Goal: Information Seeking & Learning: Find specific fact

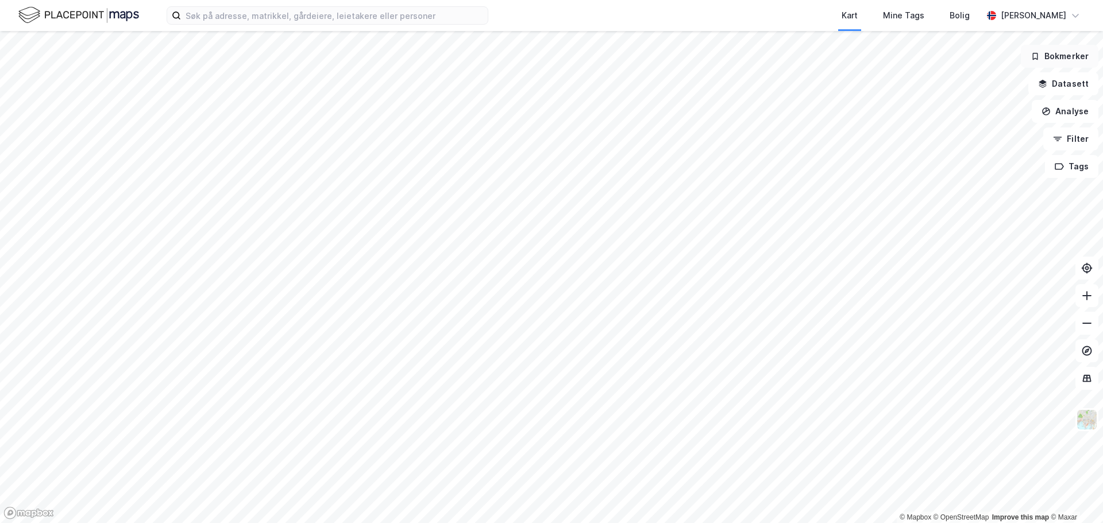
click at [1051, 57] on button "Bokmerker" at bounding box center [1060, 56] width 78 height 23
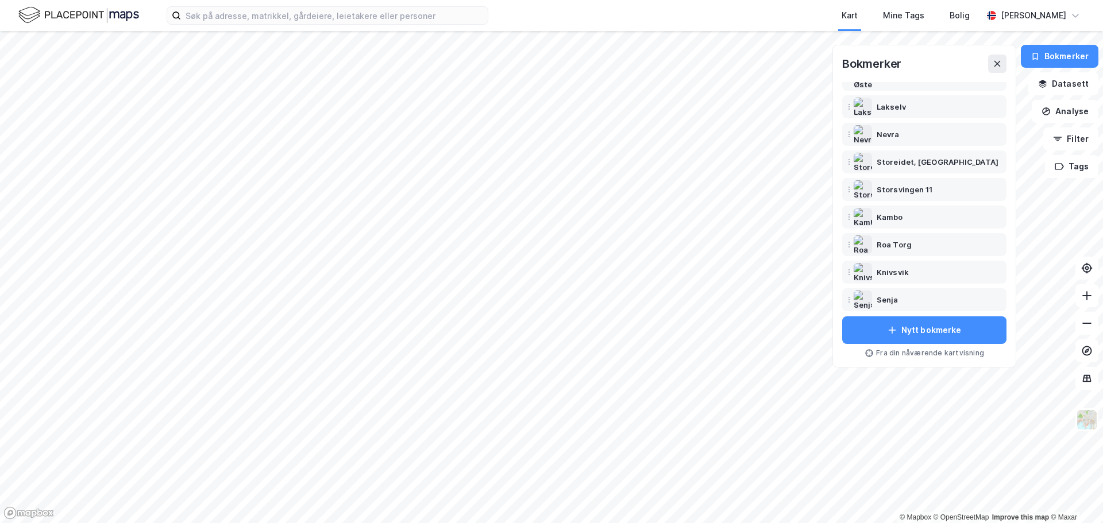
scroll to position [69, 0]
click at [920, 167] on div "Storeidet, [GEOGRAPHIC_DATA]" at bounding box center [919, 163] width 84 height 14
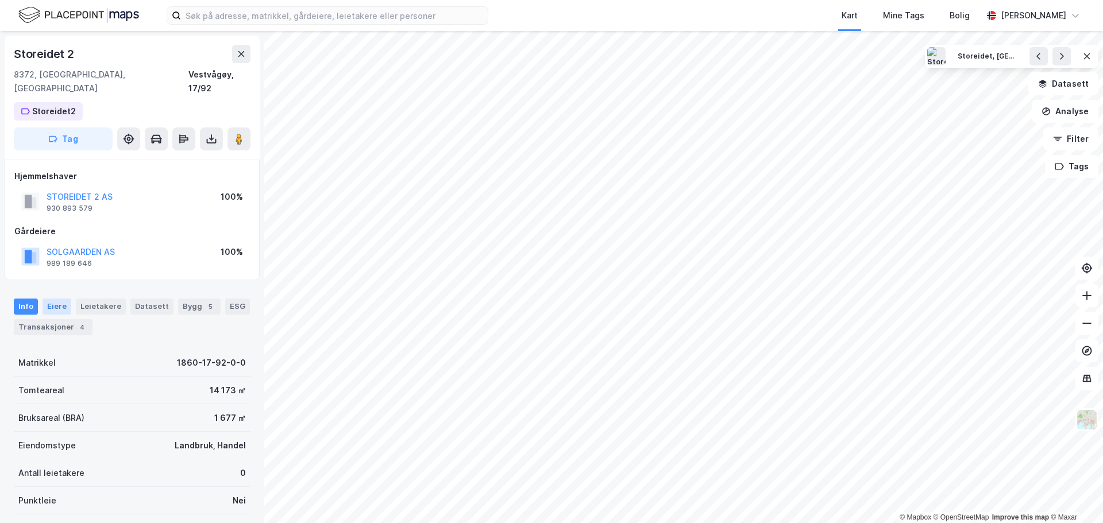
click at [54, 299] on div "Eiere" at bounding box center [57, 307] width 29 height 16
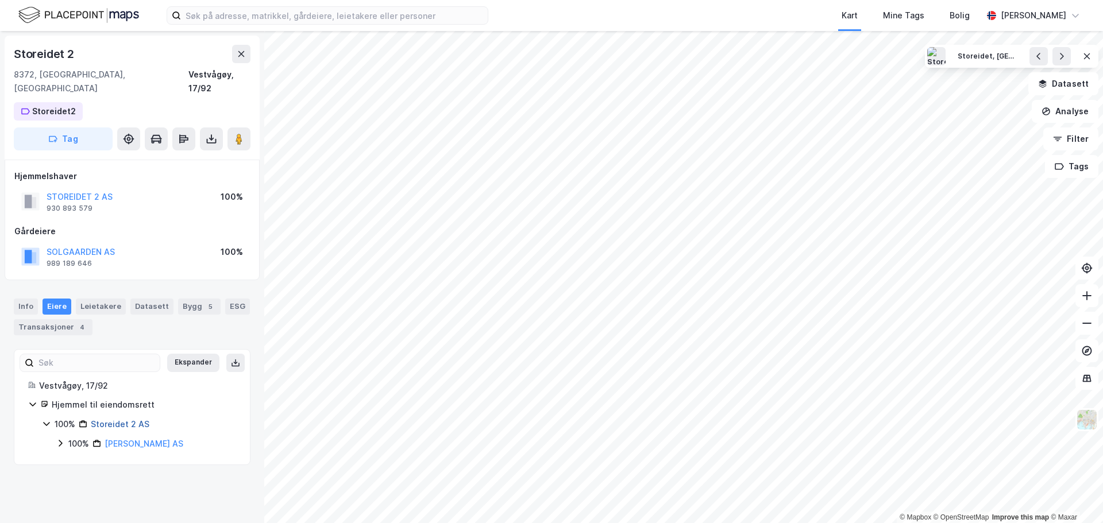
click at [117, 419] on link "Storeidet 2 AS" at bounding box center [120, 424] width 59 height 10
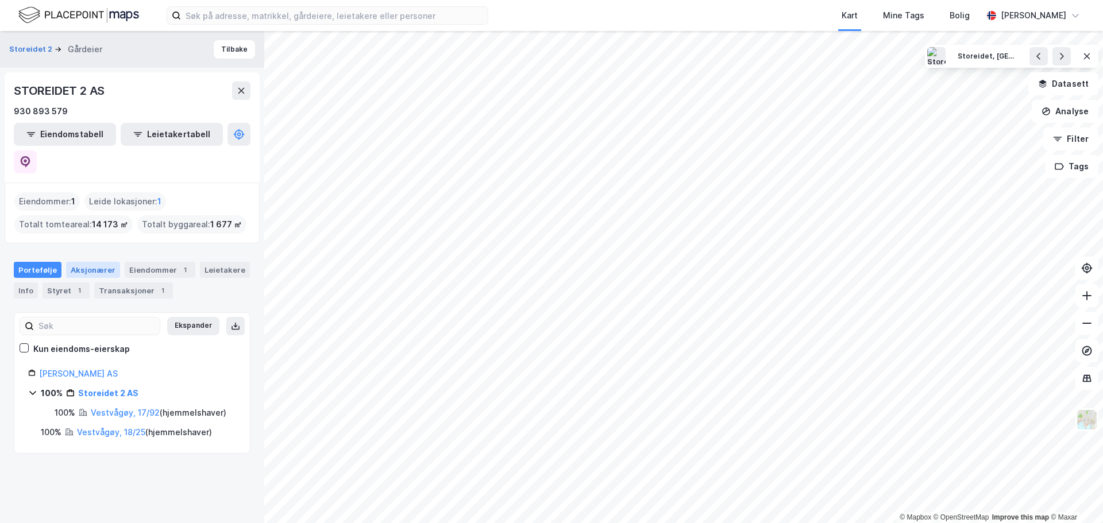
click at [91, 262] on div "Aksjonærer" at bounding box center [93, 270] width 54 height 16
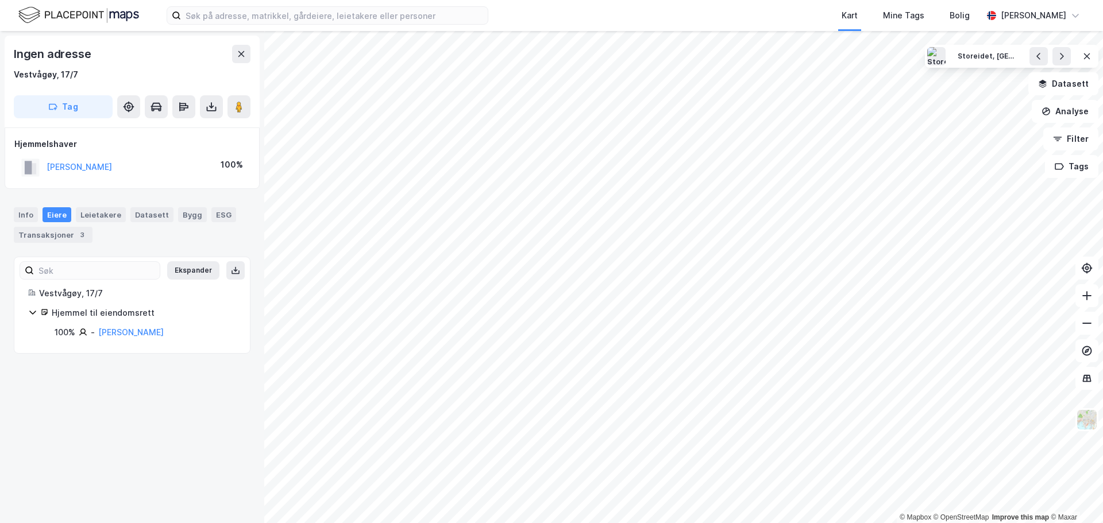
click at [132, 170] on div "[PERSON_NAME]-ARNE 100%" at bounding box center [131, 168] width 235 height 24
